Goal: Find contact information: Find contact information

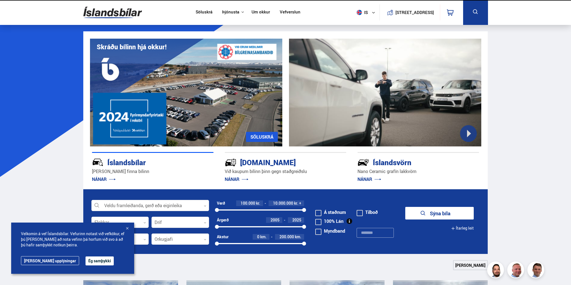
scroll to position [839, 0]
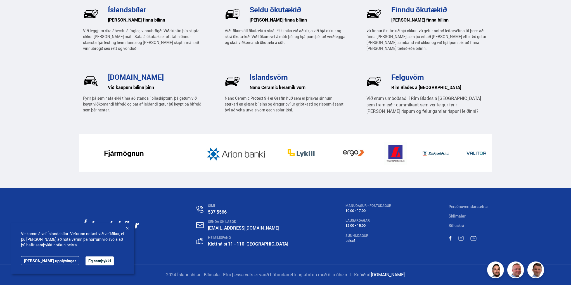
click at [86, 263] on button "Ég samþykki" at bounding box center [100, 260] width 28 height 9
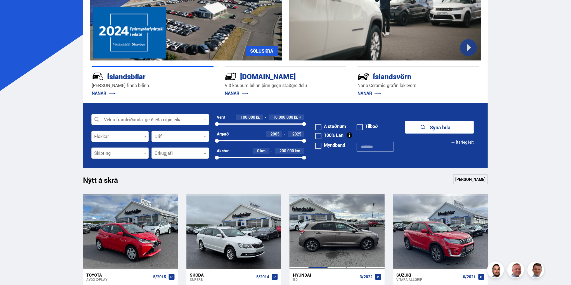
scroll to position [0, 0]
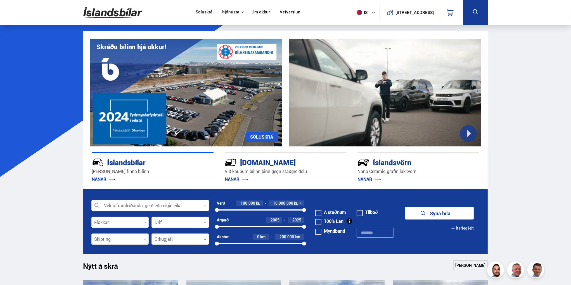
click at [260, 10] on link "Um okkur" at bounding box center [261, 13] width 18 height 6
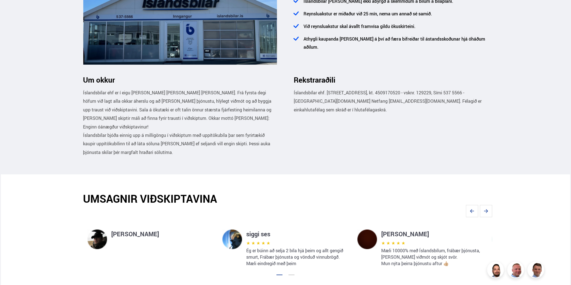
scroll to position [265, 0]
drag, startPoint x: 413, startPoint y: 92, endPoint x: 390, endPoint y: 92, distance: 22.9
click at [390, 92] on p "Íslandsbílar ehf. [STREET_ADDRESS], kt. 4509170520 - vsknr. 129229, Sími 537 55…" at bounding box center [391, 101] width 194 height 25
copy p "4509170520"
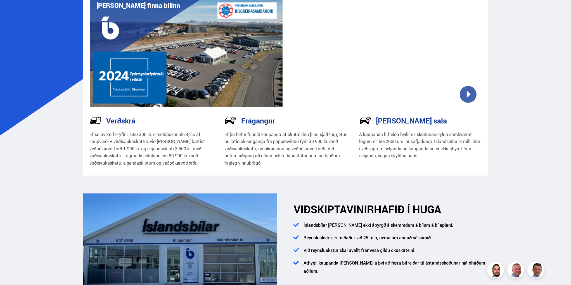
scroll to position [0, 0]
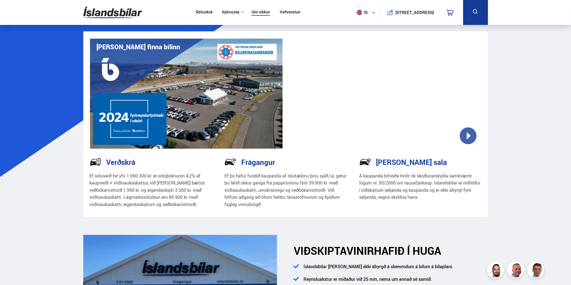
click at [203, 12] on link "Söluskrá" at bounding box center [204, 13] width 17 height 6
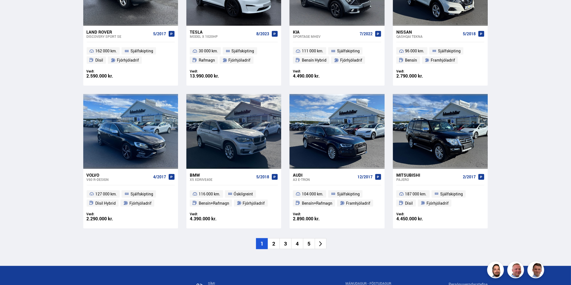
scroll to position [755, 0]
